Goal: Find specific page/section

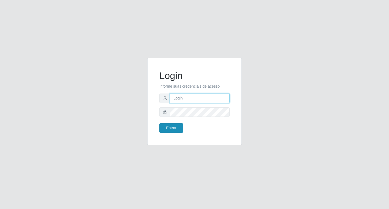
type input "rejane@bcruzarmas"
drag, startPoint x: 178, startPoint y: 126, endPoint x: 183, endPoint y: 127, distance: 5.5
click at [178, 126] on button "Entrar" at bounding box center [171, 127] width 24 height 9
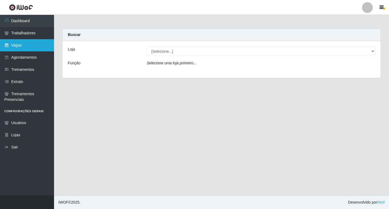
click at [18, 45] on link "Vagas" at bounding box center [27, 45] width 54 height 12
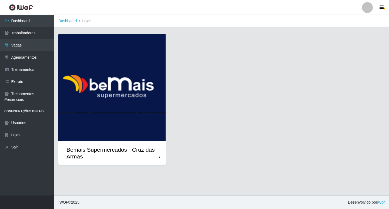
click at [130, 80] on img at bounding box center [111, 87] width 107 height 107
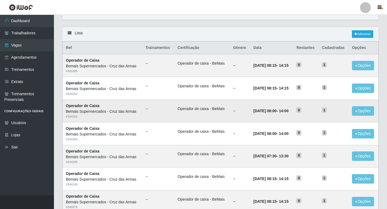
scroll to position [54, 0]
